Goal: Task Accomplishment & Management: Complete application form

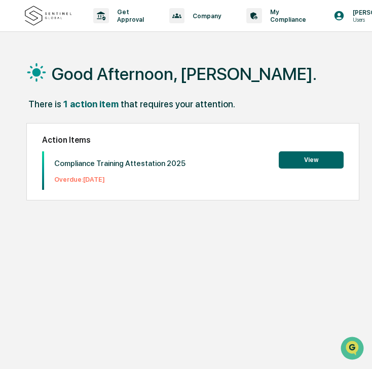
click at [303, 165] on button "View" at bounding box center [311, 160] width 65 height 17
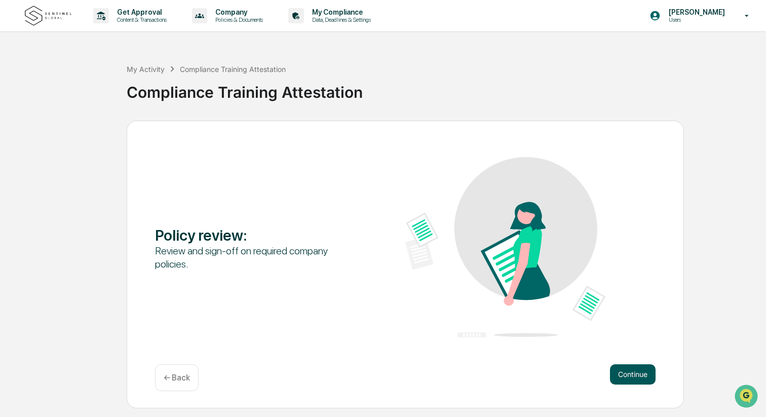
click at [371, 366] on button "Continue" at bounding box center [633, 374] width 46 height 20
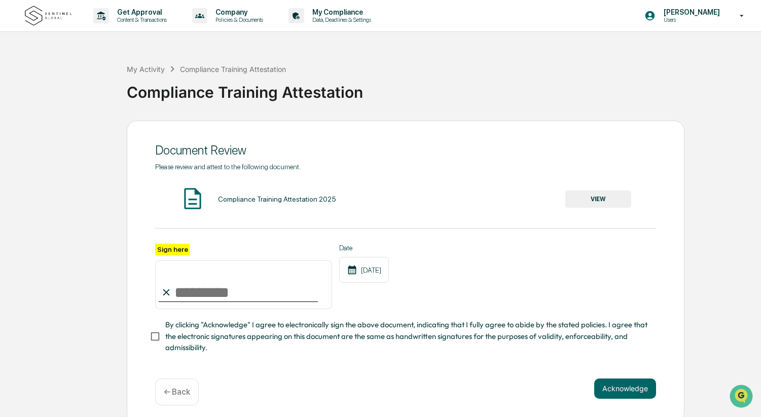
click at [229, 282] on input "Sign here" at bounding box center [243, 285] width 177 height 49
click at [229, 283] on input "Sign here" at bounding box center [243, 285] width 177 height 49
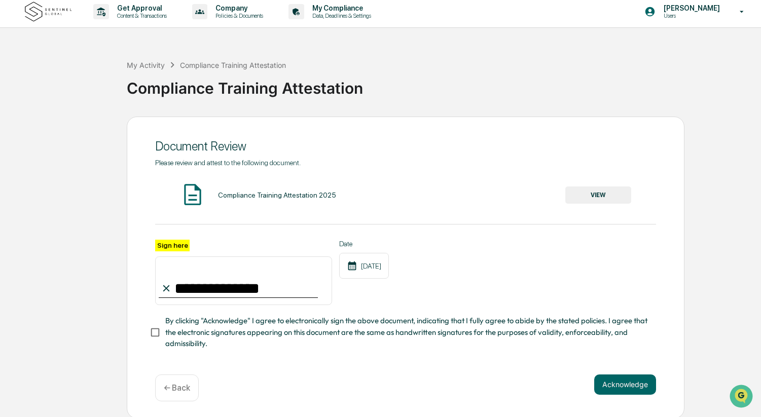
scroll to position [5, 0]
click at [371, 369] on button "Acknowledge" at bounding box center [625, 384] width 62 height 20
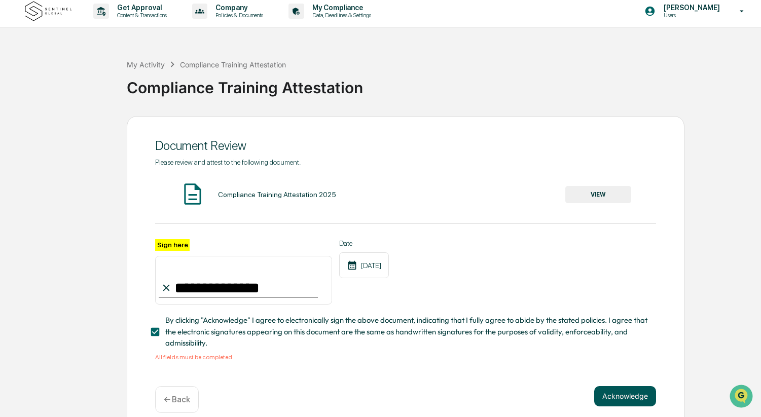
click at [371, 369] on button "Acknowledge" at bounding box center [625, 396] width 62 height 20
drag, startPoint x: 624, startPoint y: 393, endPoint x: 547, endPoint y: 328, distance: 101.0
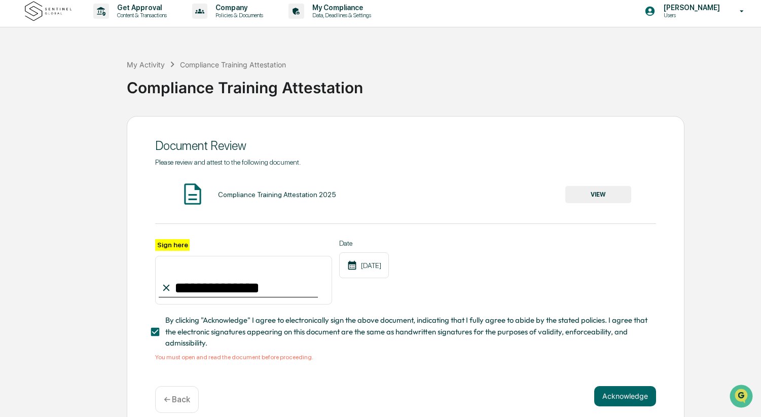
click at [371, 369] on button "Acknowledge" at bounding box center [625, 396] width 62 height 20
click at [206, 266] on input "**********" at bounding box center [243, 280] width 177 height 49
click at [251, 289] on input "**********" at bounding box center [243, 280] width 177 height 49
type input "**********"
click at [371, 289] on div "**********" at bounding box center [405, 272] width 501 height 66
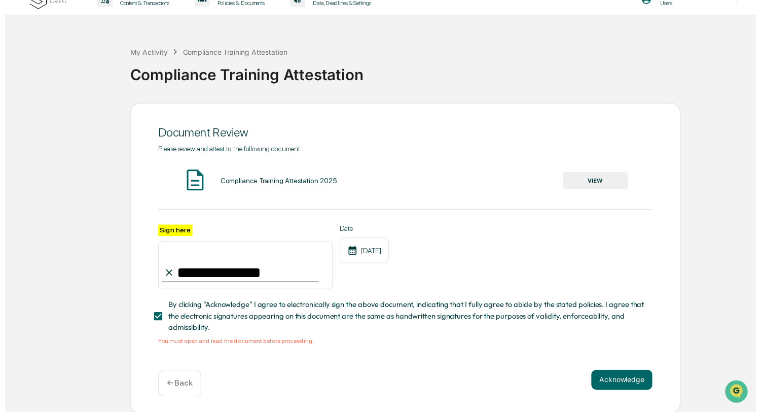
scroll to position [17, 0]
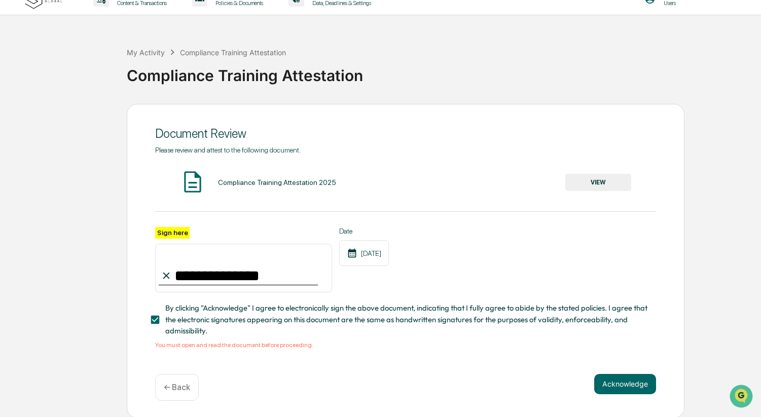
click at [204, 179] on img at bounding box center [192, 181] width 25 height 25
drag, startPoint x: 238, startPoint y: 181, endPoint x: 243, endPoint y: 185, distance: 6.5
click at [238, 182] on div "Compliance Training Attestation 2025" at bounding box center [277, 182] width 118 height 8
click at [371, 188] on button "VIEW" at bounding box center [598, 182] width 66 height 17
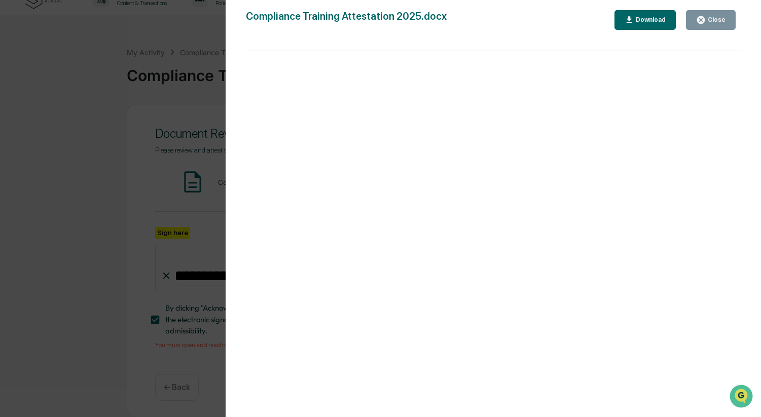
click at [371, 17] on icon "button" at bounding box center [701, 20] width 10 height 10
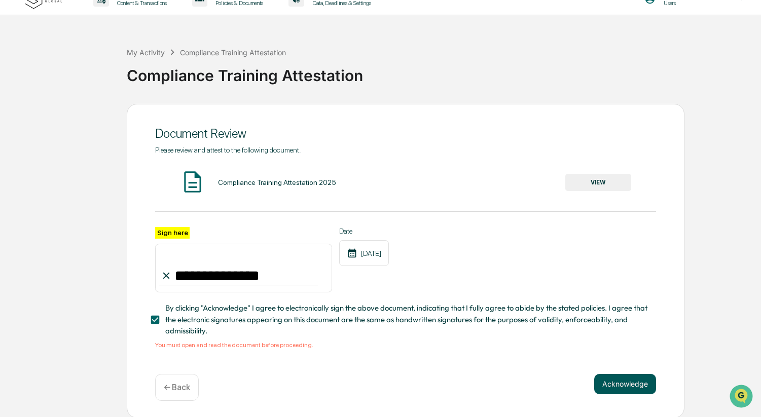
click at [371, 369] on button "Acknowledge" at bounding box center [625, 384] width 62 height 20
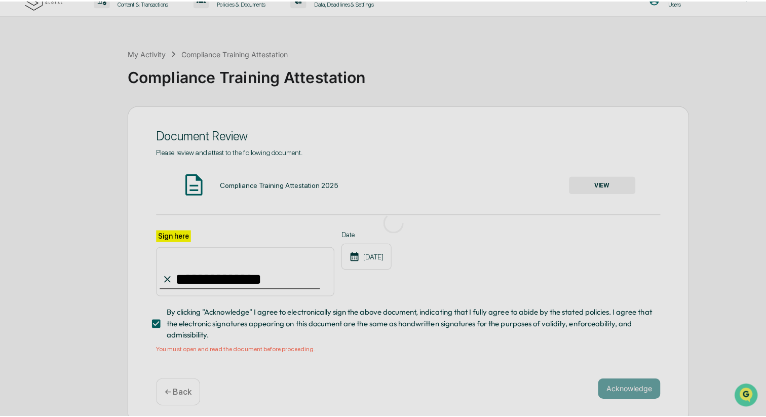
scroll to position [0, 0]
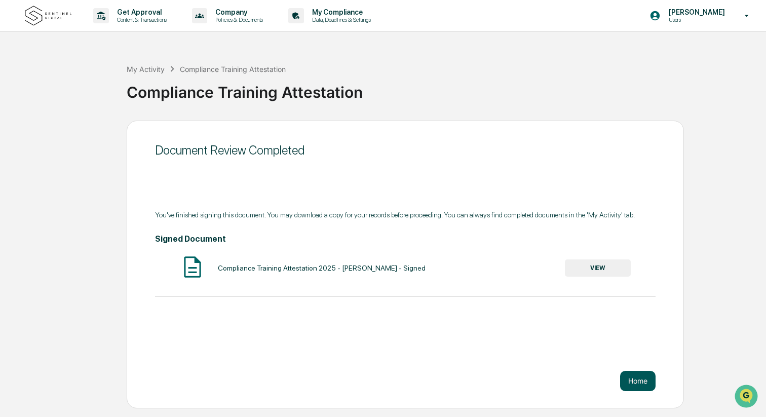
click at [371, 369] on button "Home" at bounding box center [637, 381] width 35 height 20
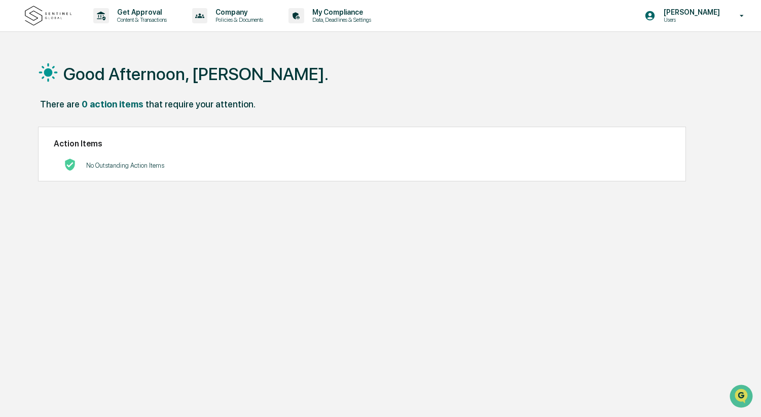
click at [371, 244] on div "Good Afternoon, [PERSON_NAME]. There are 0 action items that require your atten…" at bounding box center [380, 256] width 715 height 417
click at [115, 16] on p "Content & Transactions" at bounding box center [140, 19] width 63 height 7
